Goal: Information Seeking & Learning: Learn about a topic

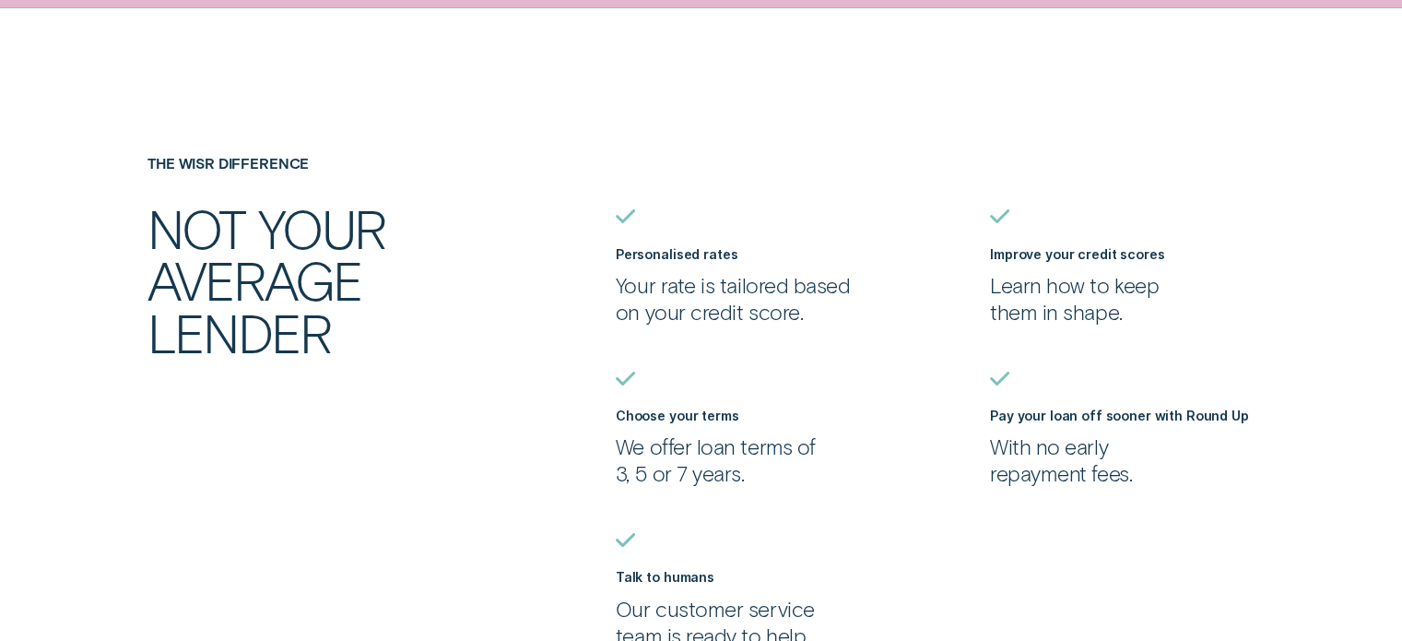
scroll to position [1567, 0]
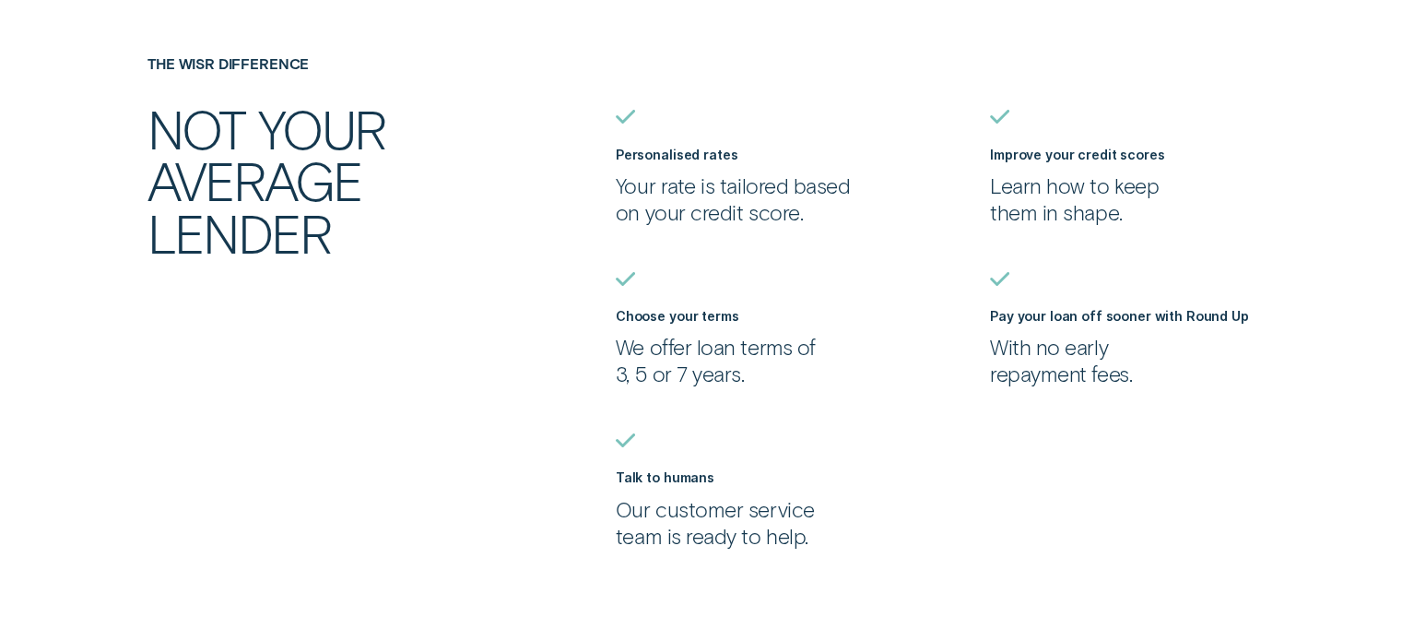
click at [710, 211] on p "Your rate is tailored based on your credit score." at bounding box center [748, 198] width 265 height 53
click at [728, 211] on p "Your rate is tailored based on your credit score." at bounding box center [748, 198] width 265 height 53
drag, startPoint x: 701, startPoint y: 203, endPoint x: 797, endPoint y: 229, distance: 100.2
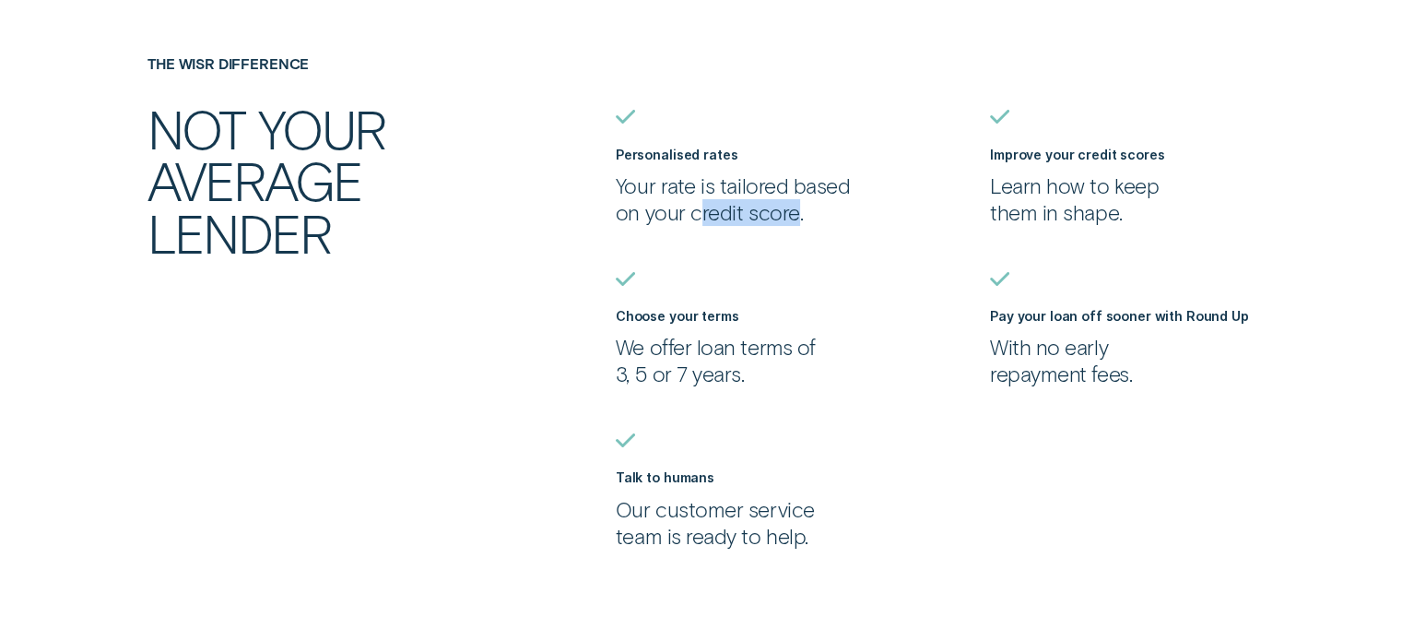
click at [797, 229] on ul "Personalised rates Your rate is tailored based on your credit score. Improve yo…" at bounding box center [982, 330] width 749 height 440
click at [800, 229] on ul "Personalised rates Your rate is tailored based on your credit score. Improve yo…" at bounding box center [982, 330] width 749 height 440
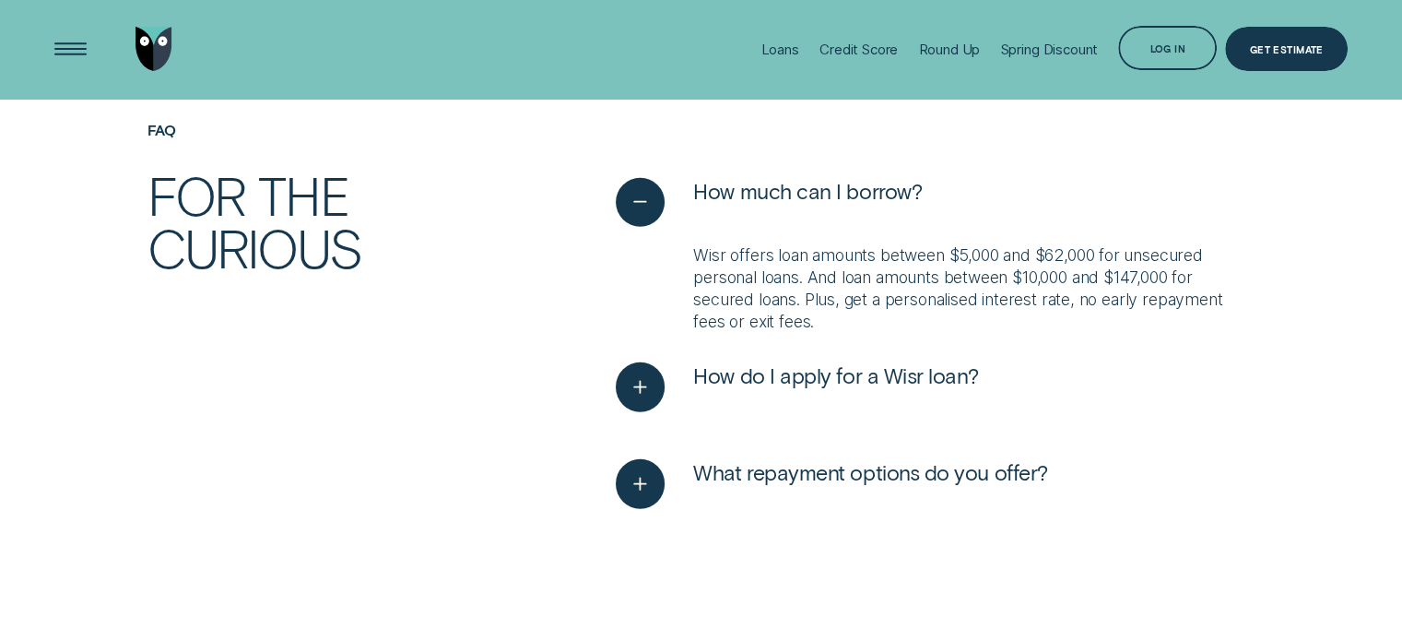
scroll to position [4543, 0]
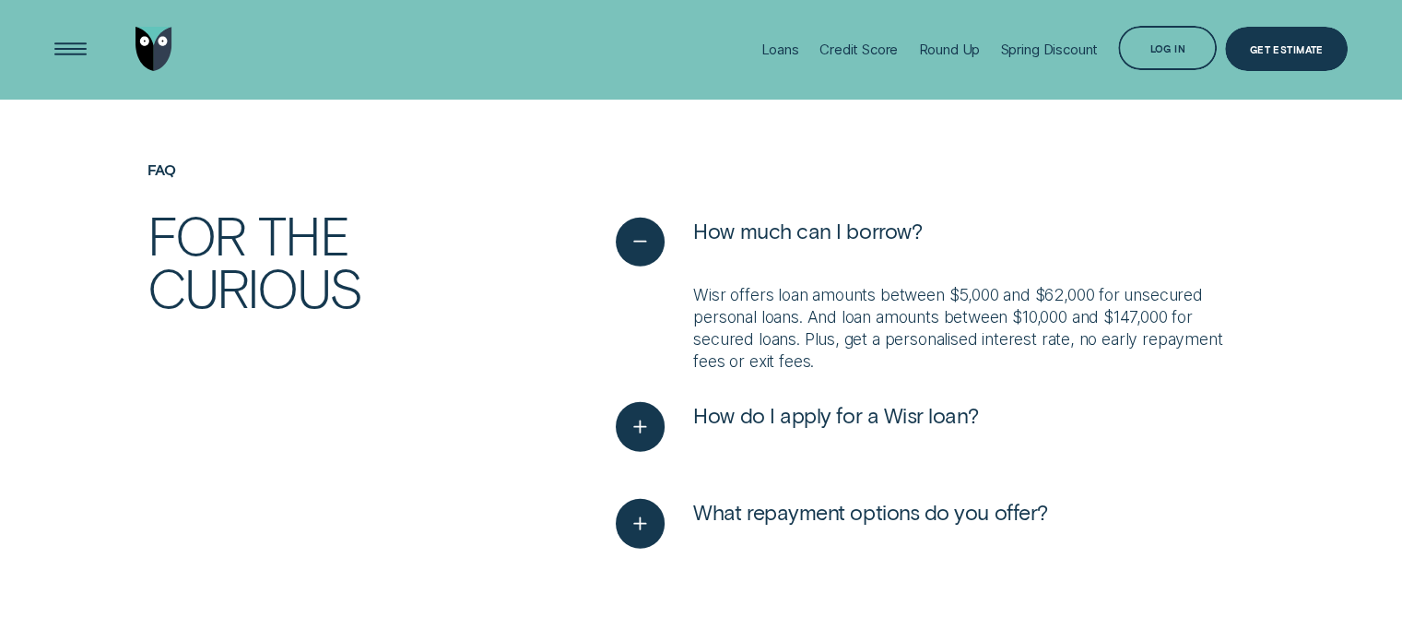
click at [1003, 336] on p "Wisr offers loan amounts between $5,000 and $62,000 for unsecured personal loan…" at bounding box center [973, 328] width 561 height 88
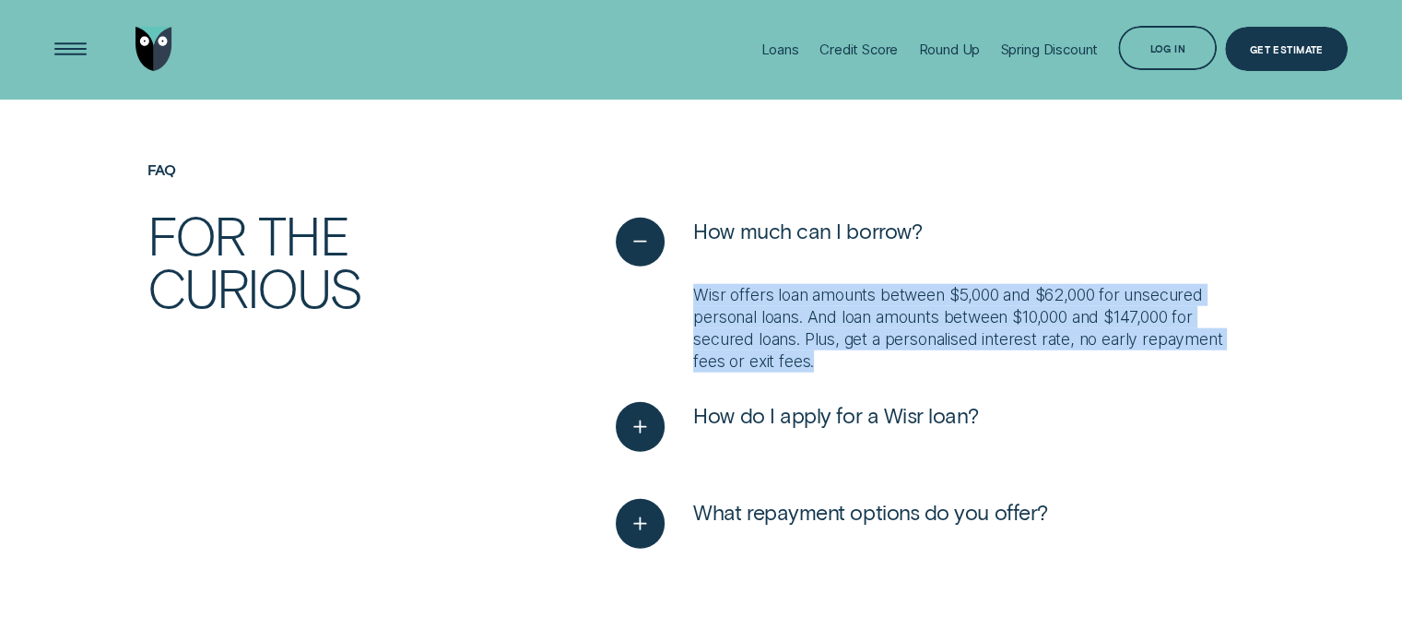
click at [1003, 336] on p "Wisr offers loan amounts between $5,000 and $62,000 for unsecured personal loan…" at bounding box center [973, 328] width 561 height 88
click at [1021, 335] on p "Wisr offers loan amounts between $5,000 and $62,000 for unsecured personal loan…" at bounding box center [973, 328] width 561 height 88
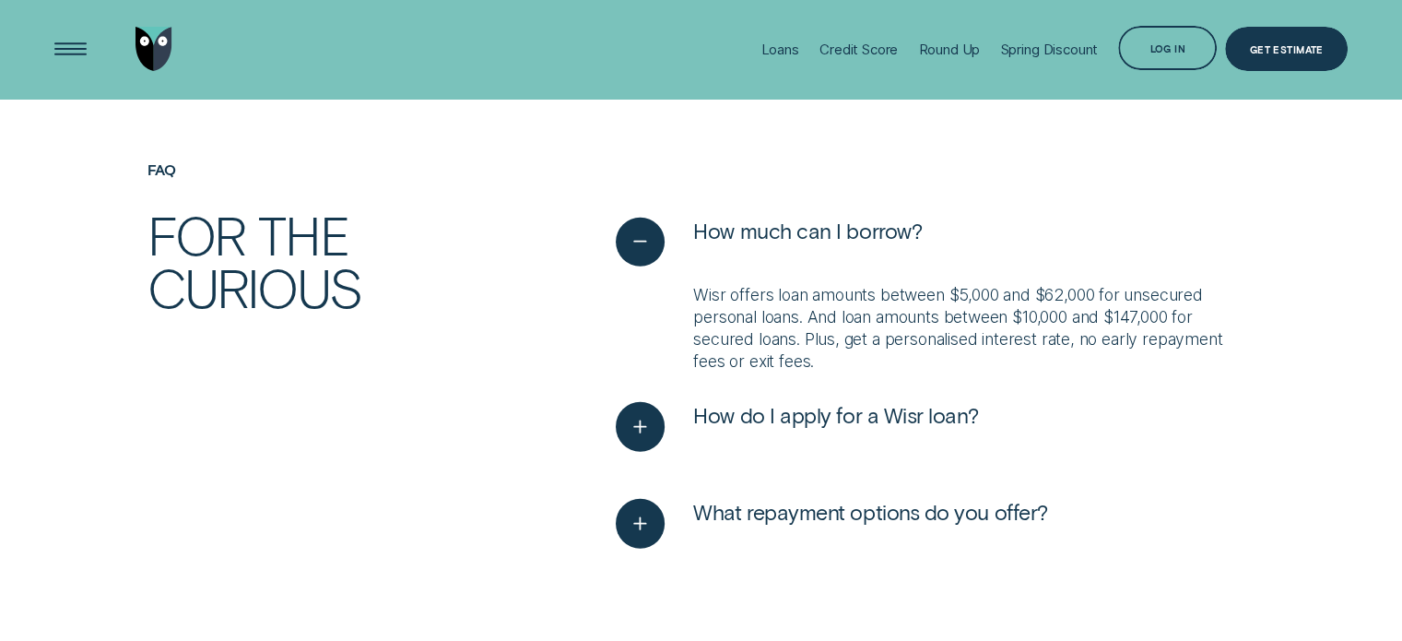
click at [988, 331] on p "Wisr offers loan amounts between $5,000 and $62,000 for unsecured personal loan…" at bounding box center [973, 328] width 561 height 88
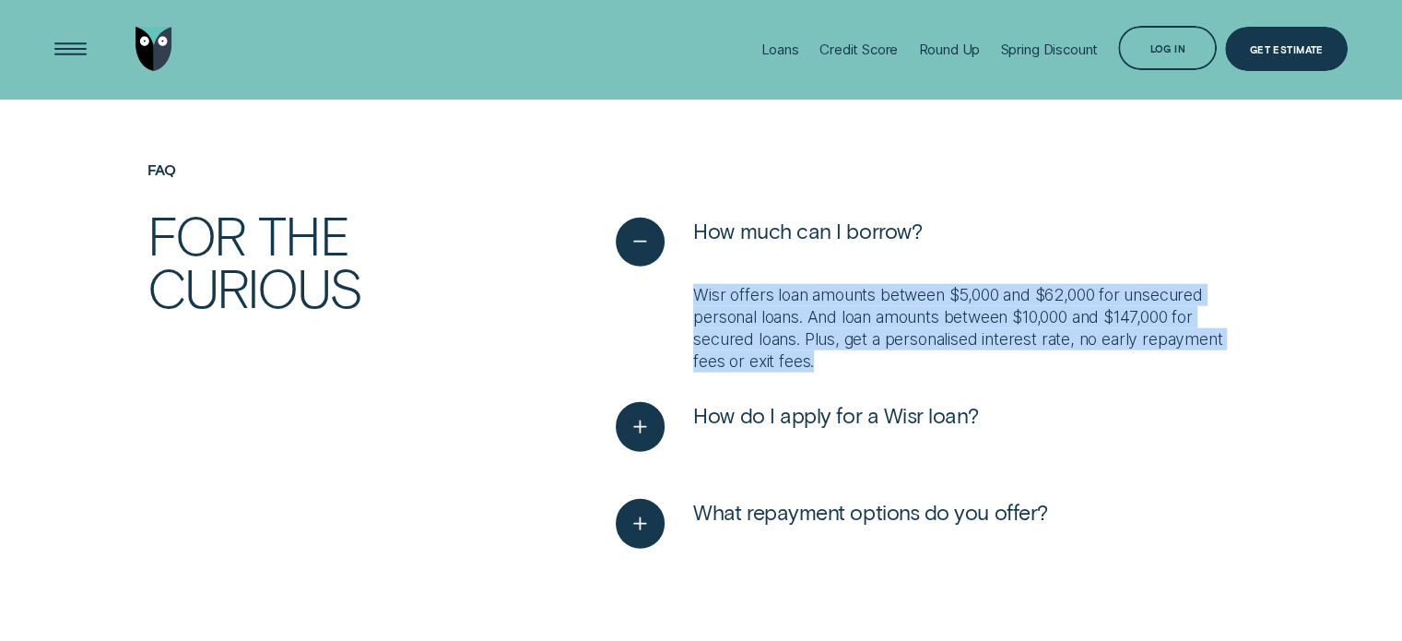
click at [988, 331] on p "Wisr offers loan amounts between $5,000 and $62,000 for unsecured personal loan…" at bounding box center [973, 328] width 561 height 88
click at [1013, 331] on p "Wisr offers loan amounts between $5,000 and $62,000 for unsecured personal loan…" at bounding box center [973, 328] width 561 height 88
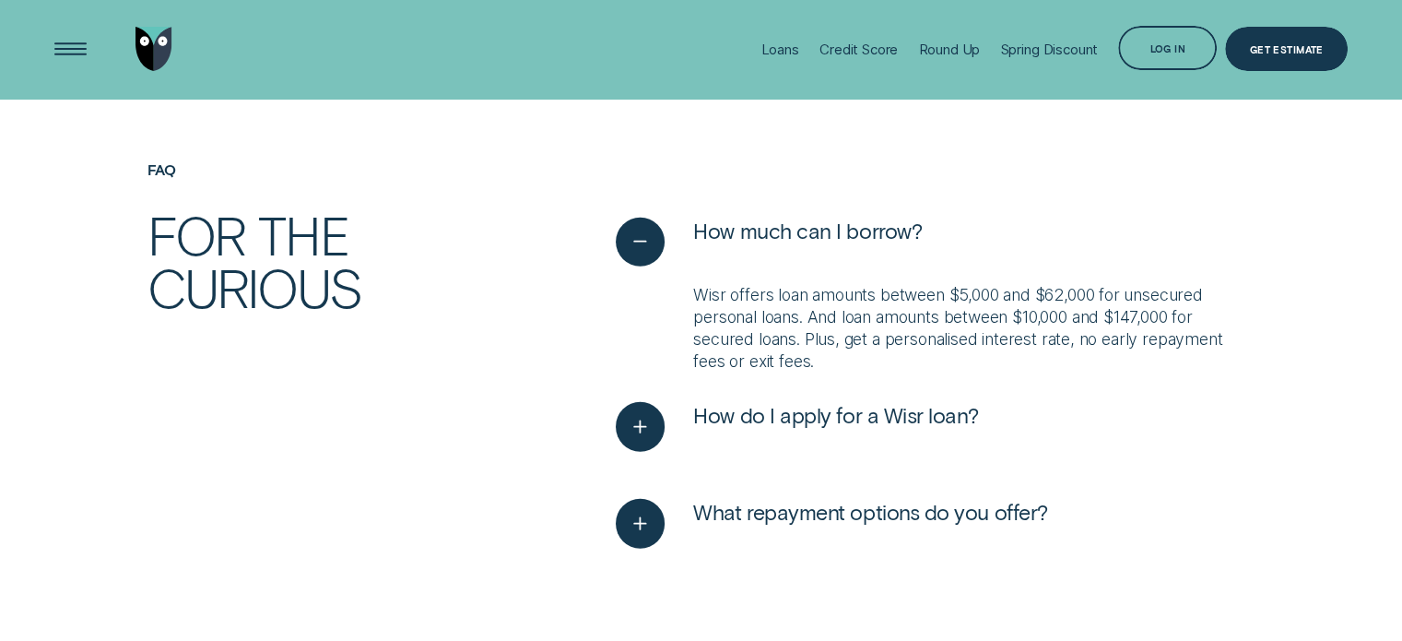
click at [946, 324] on p "Wisr offers loan amounts between $5,000 and $62,000 for unsecured personal loan…" at bounding box center [973, 328] width 561 height 88
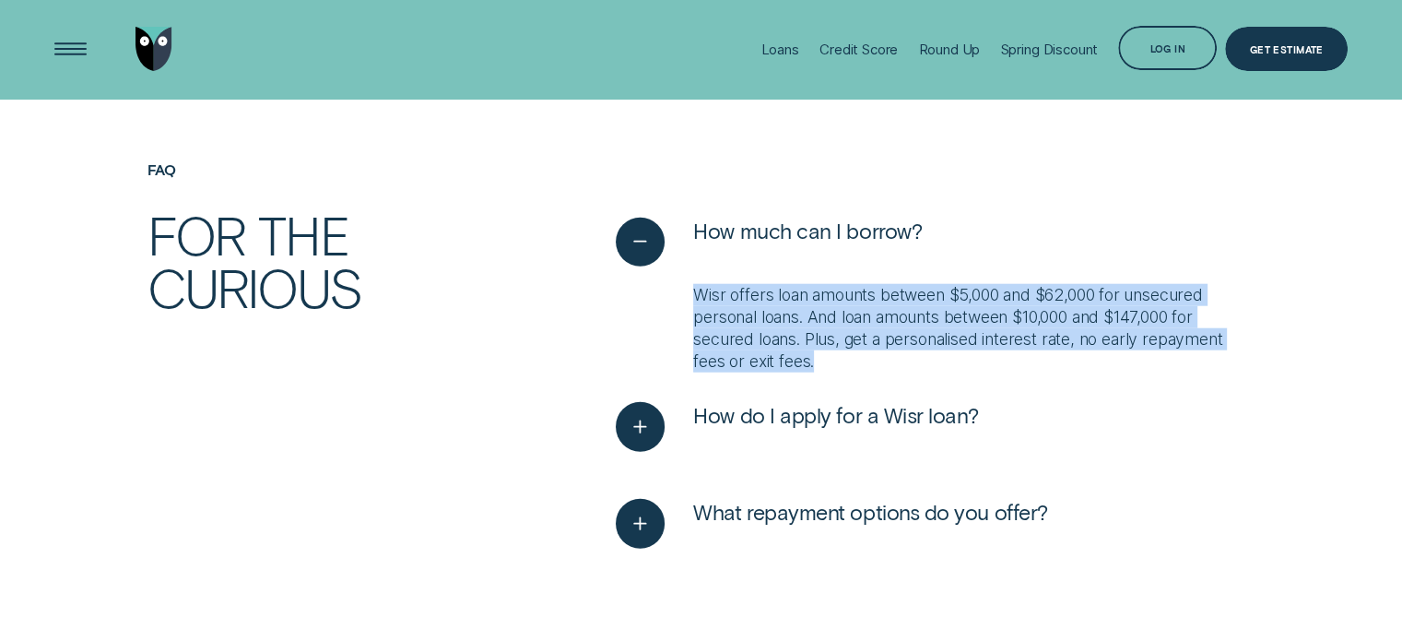
click at [946, 324] on p "Wisr offers loan amounts between $5,000 and $62,000 for unsecured personal loan…" at bounding box center [973, 328] width 561 height 88
click at [982, 324] on p "Wisr offers loan amounts between $5,000 and $62,000 for unsecured personal loan…" at bounding box center [973, 328] width 561 height 88
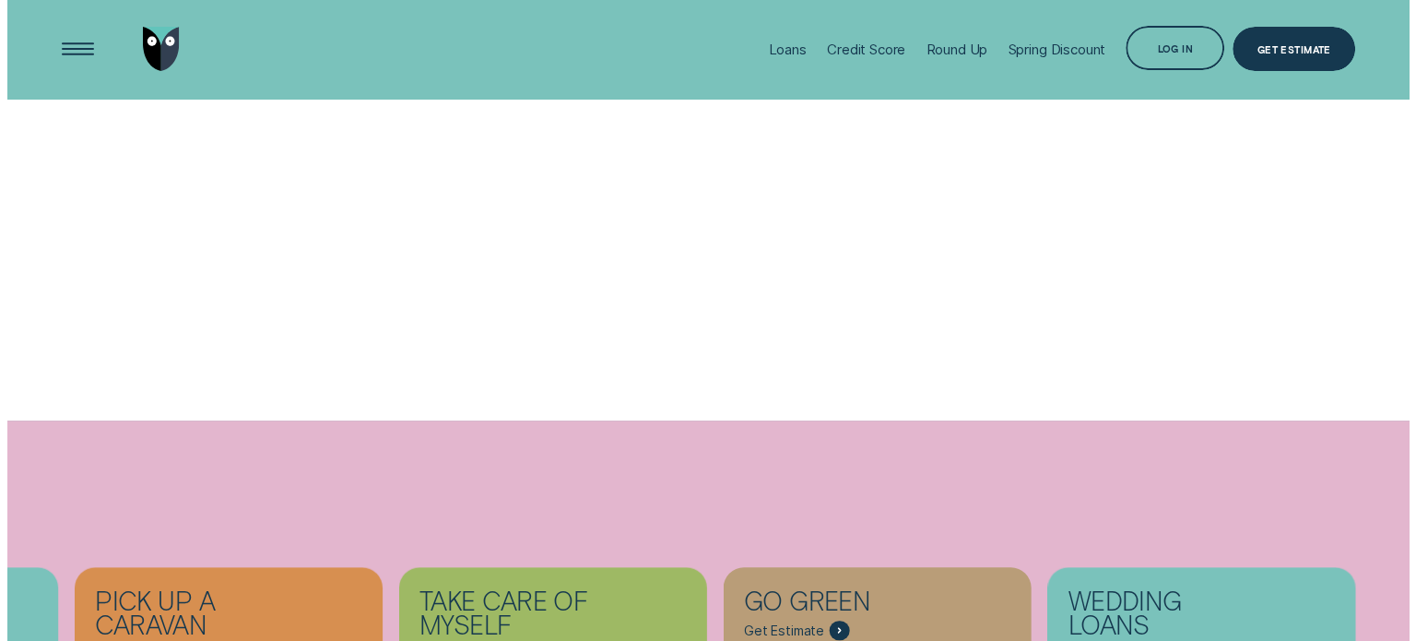
scroll to position [0, 0]
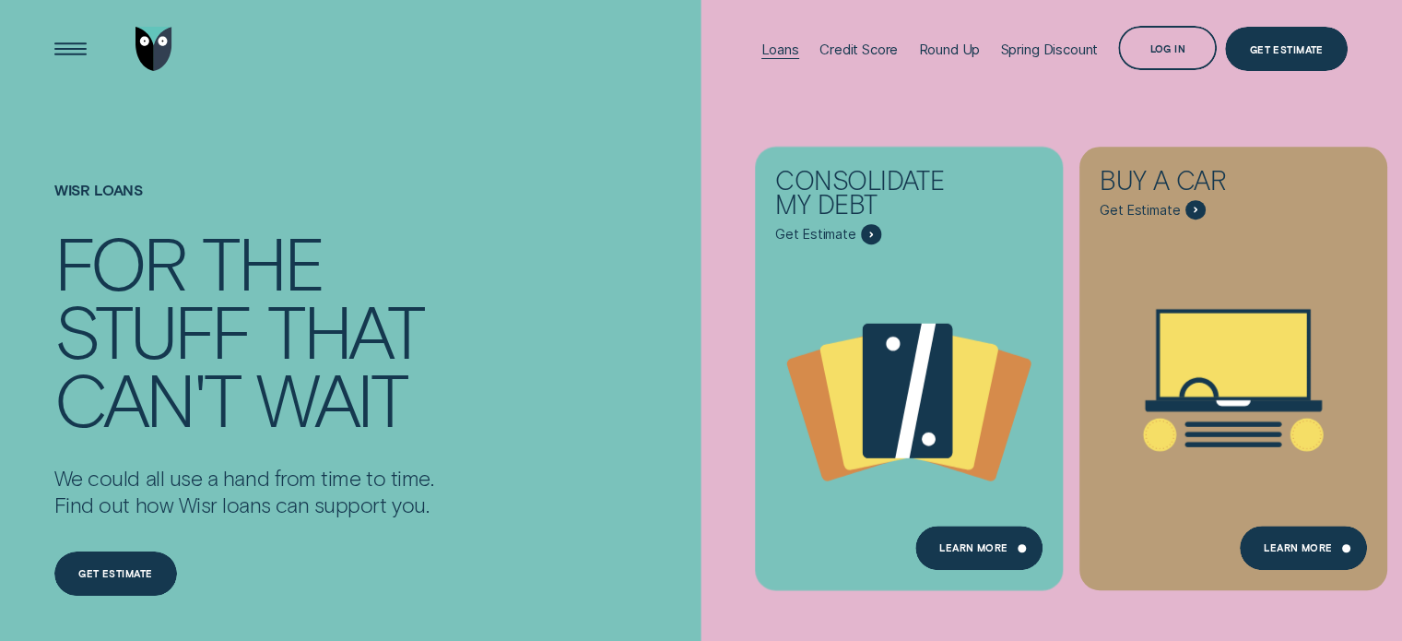
click at [773, 53] on div "Loans" at bounding box center [780, 50] width 38 height 18
click at [827, 47] on div "Credit Score" at bounding box center [859, 50] width 78 height 18
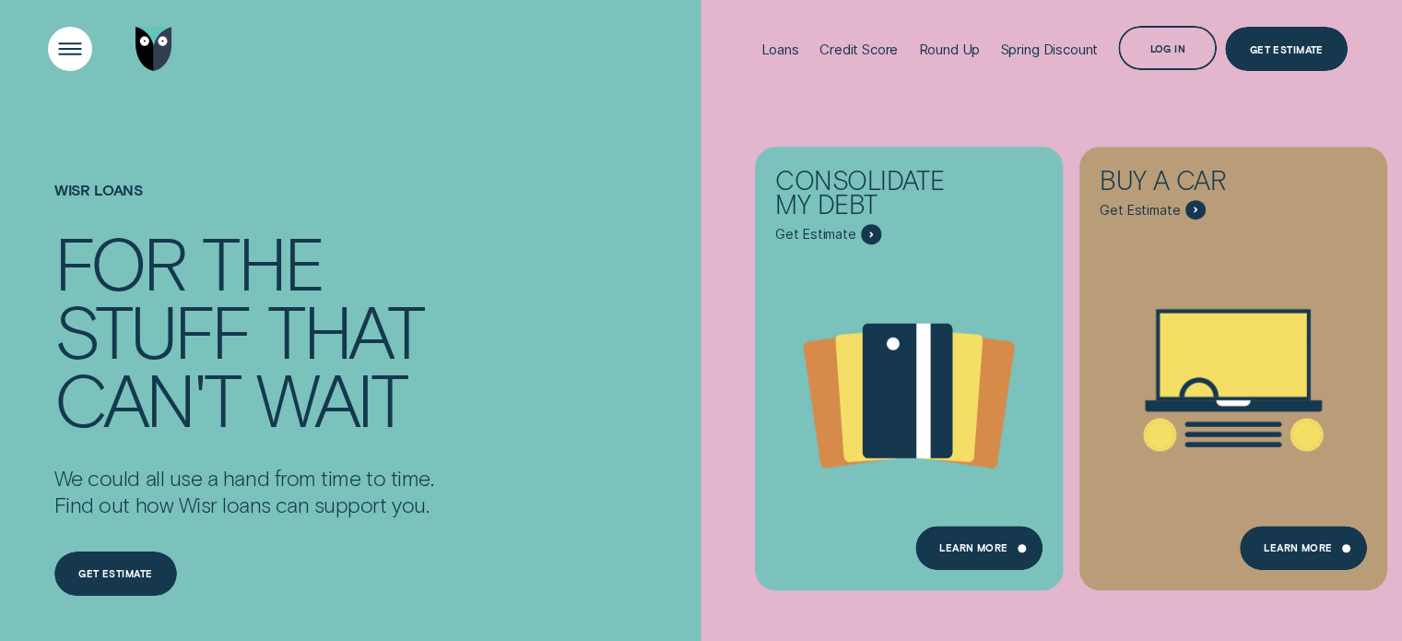
click at [56, 53] on div "Open Menu" at bounding box center [70, 49] width 63 height 63
